Goal: Task Accomplishment & Management: Manage account settings

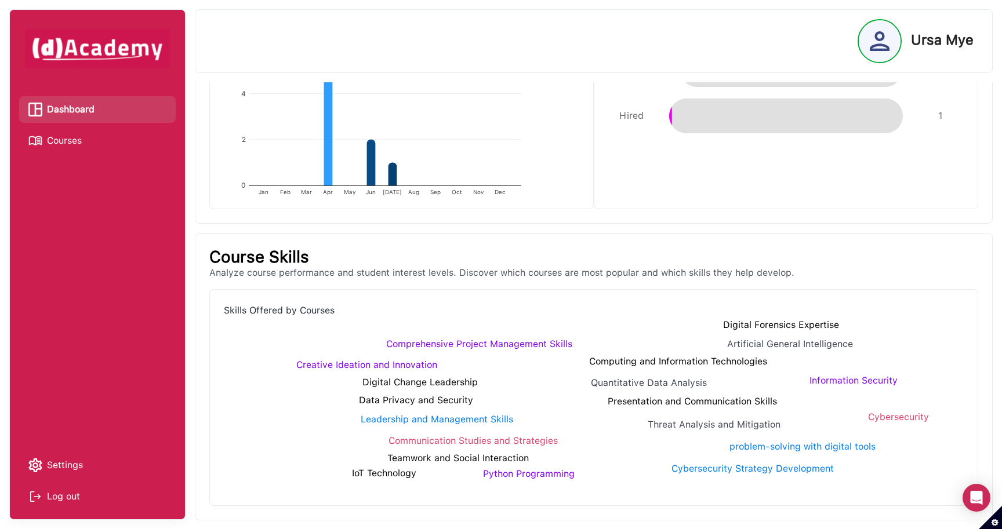
scroll to position [1061, 0]
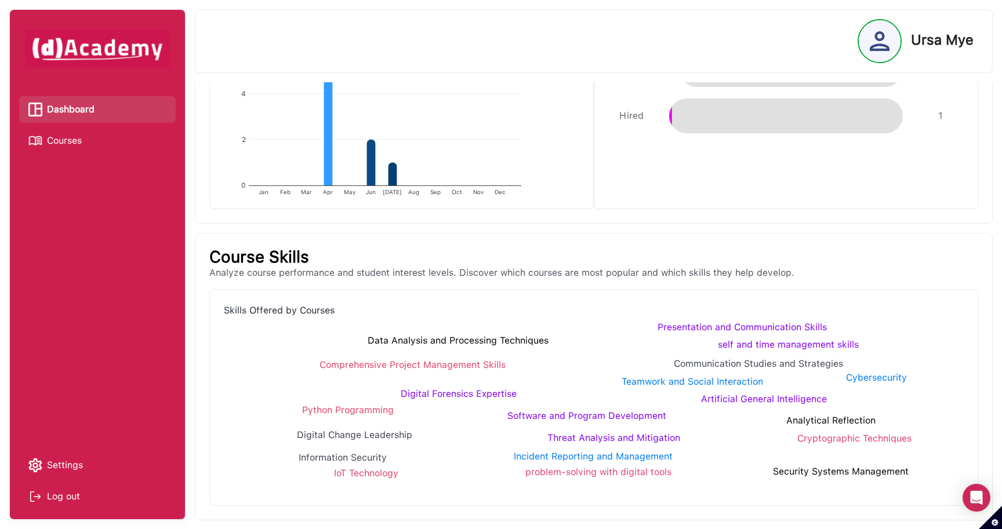
click at [72, 144] on span "Courses" at bounding box center [64, 140] width 35 height 17
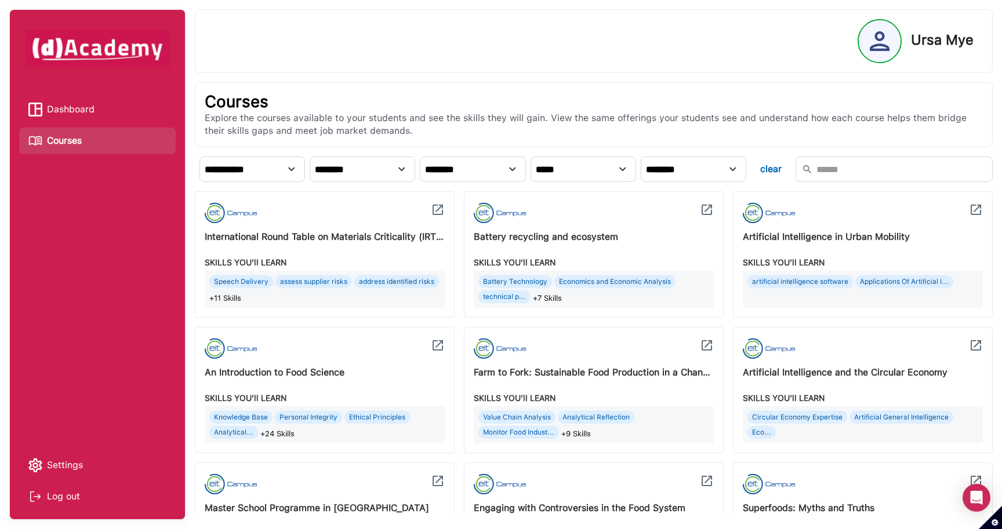
click at [88, 101] on span "Dashboard" at bounding box center [71, 109] width 48 height 17
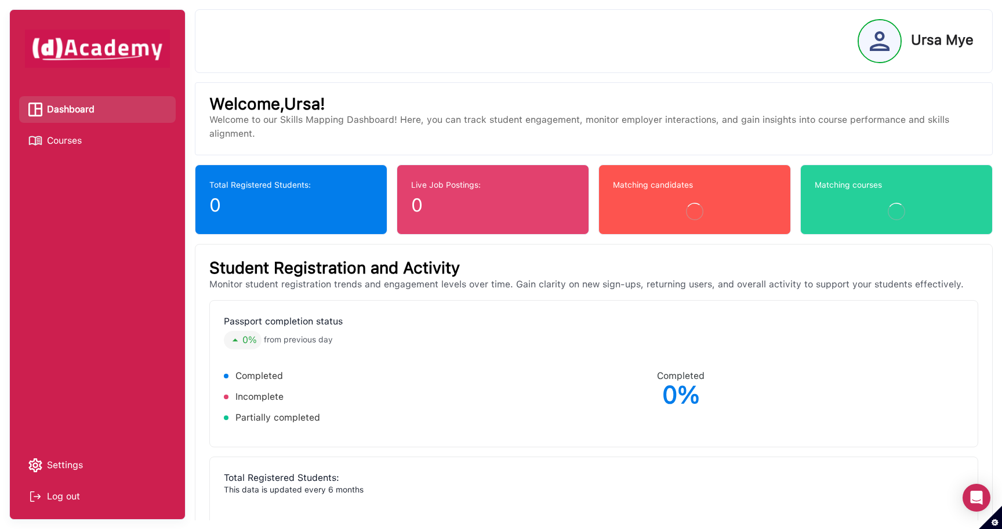
click at [81, 144] on span "Courses" at bounding box center [64, 140] width 35 height 17
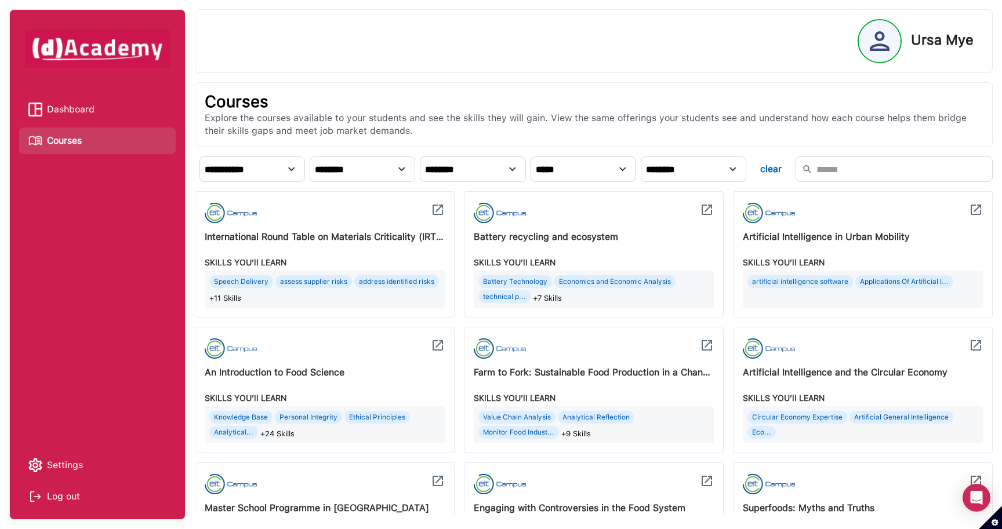
click at [94, 107] on span "Dashboard" at bounding box center [71, 109] width 48 height 17
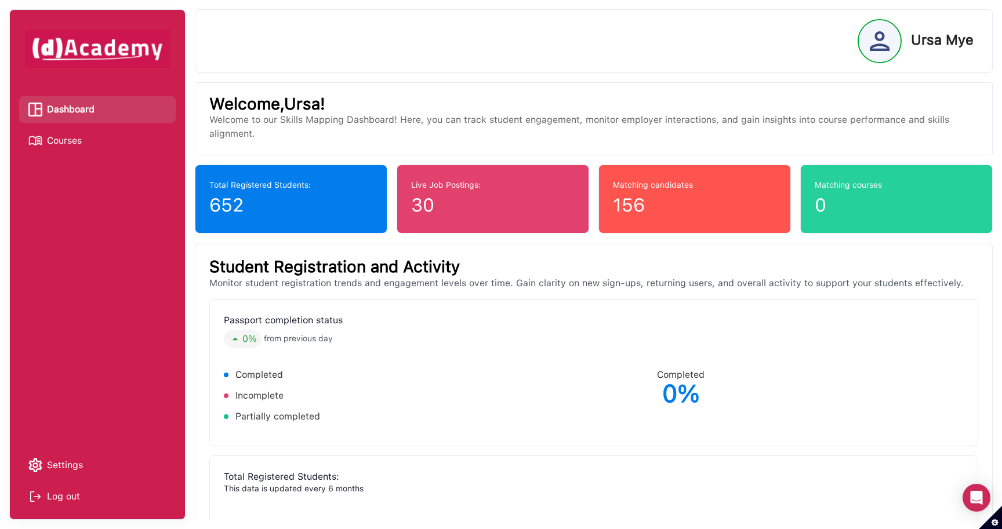
scroll to position [12, 0]
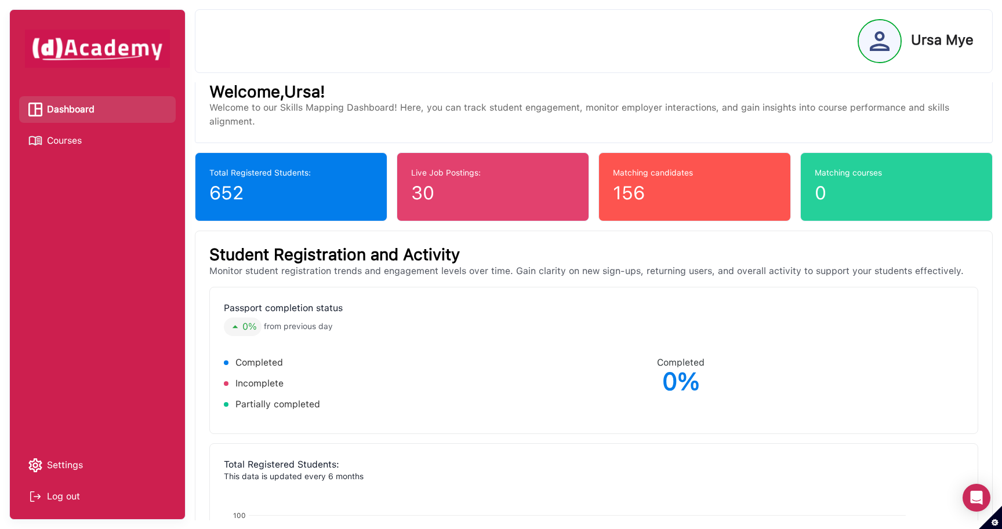
click at [877, 49] on img at bounding box center [879, 41] width 20 height 20
click at [896, 43] on div at bounding box center [879, 41] width 42 height 42
click at [881, 34] on img at bounding box center [879, 41] width 20 height 20
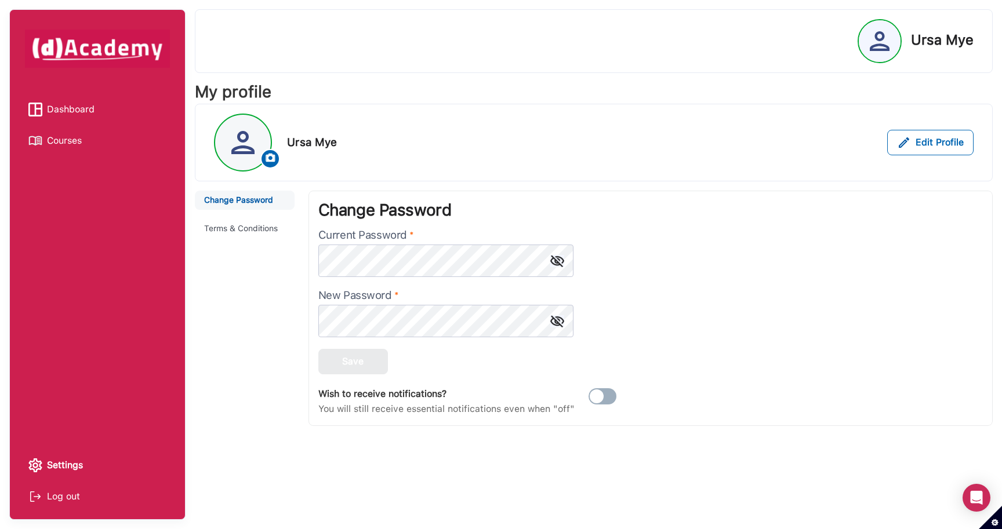
click at [63, 492] on div "Log out" at bounding box center [97, 496] width 138 height 17
